Goal: Register for event/course

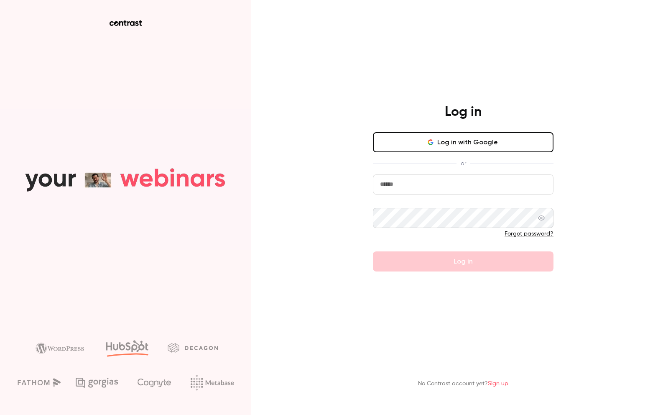
click at [418, 144] on button "Log in with Google" at bounding box center [463, 142] width 181 height 20
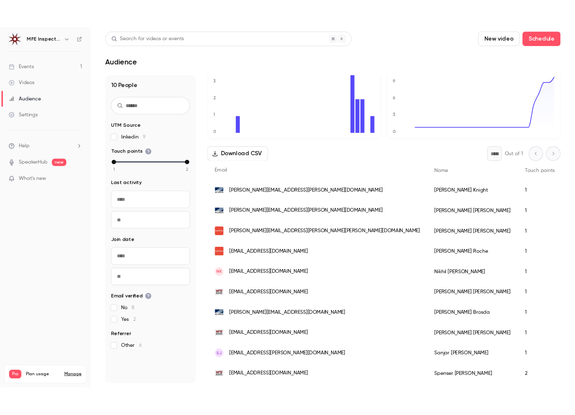
scroll to position [37, 0]
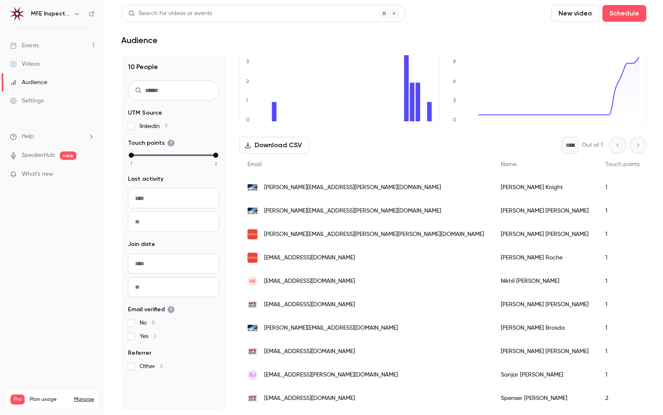
click at [33, 46] on div "Events" at bounding box center [24, 45] width 29 height 8
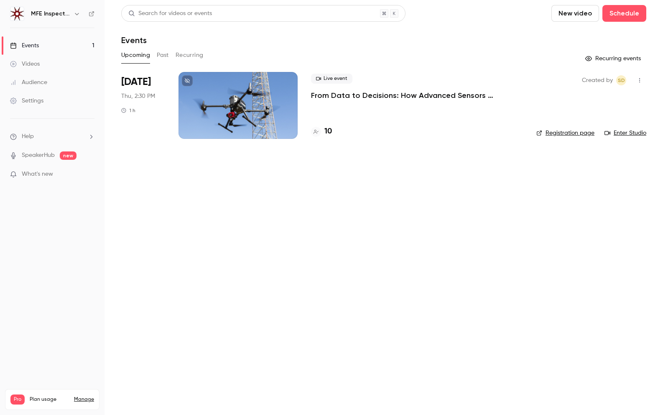
click at [263, 109] on div at bounding box center [237, 105] width 119 height 67
click at [567, 133] on link "Registration page" at bounding box center [565, 133] width 58 height 8
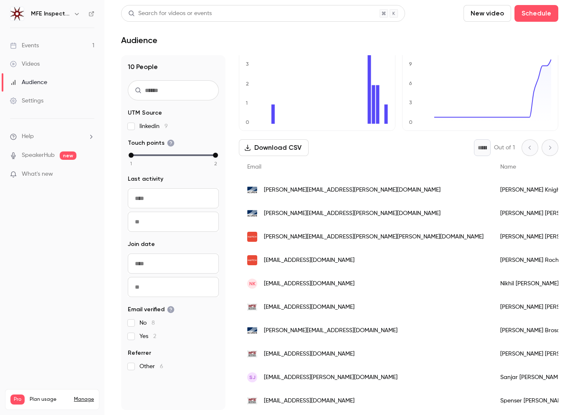
scroll to position [37, 0]
